Goal: Find specific page/section: Find specific page/section

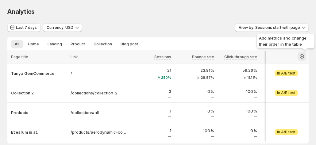
click at [305, 55] on icon "button" at bounding box center [301, 56] width 6 height 6
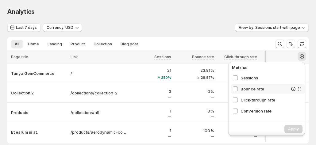
scroll to position [31, 0]
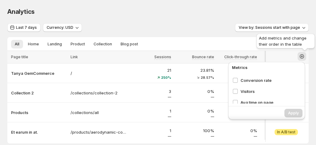
click at [304, 59] on icon "button" at bounding box center [301, 56] width 6 height 6
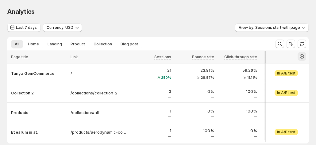
click at [304, 59] on icon "button" at bounding box center [301, 56] width 6 height 6
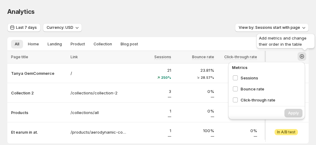
click at [304, 59] on icon "button" at bounding box center [301, 56] width 6 height 6
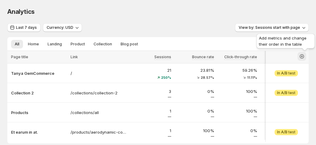
click at [304, 59] on icon "button" at bounding box center [301, 56] width 6 height 6
click at [306, 56] on button "button" at bounding box center [301, 56] width 9 height 9
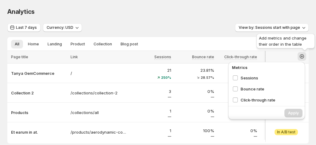
click at [303, 57] on icon "button" at bounding box center [301, 56] width 6 height 6
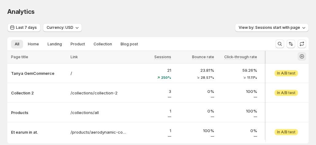
click at [303, 57] on icon "button" at bounding box center [301, 56] width 4 height 4
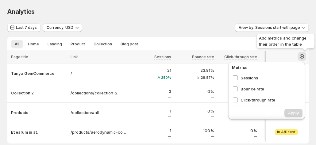
click at [303, 57] on icon "button" at bounding box center [301, 56] width 6 height 6
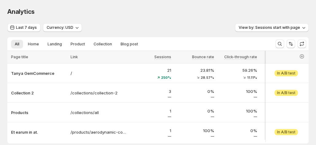
click at [190, 9] on div "Analytics" at bounding box center [157, 11] width 301 height 9
click at [305, 58] on icon "button" at bounding box center [301, 56] width 6 height 6
